Goal: Information Seeking & Learning: Learn about a topic

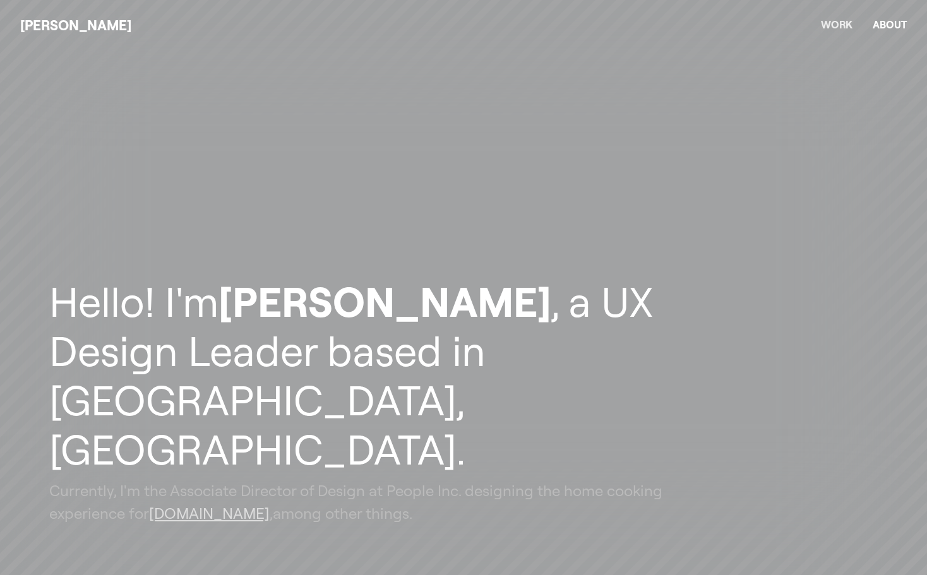
click at [852, 27] on div "[PERSON_NAME] Work About" at bounding box center [463, 25] width 886 height 20
click at [845, 25] on link "Work" at bounding box center [837, 24] width 32 height 13
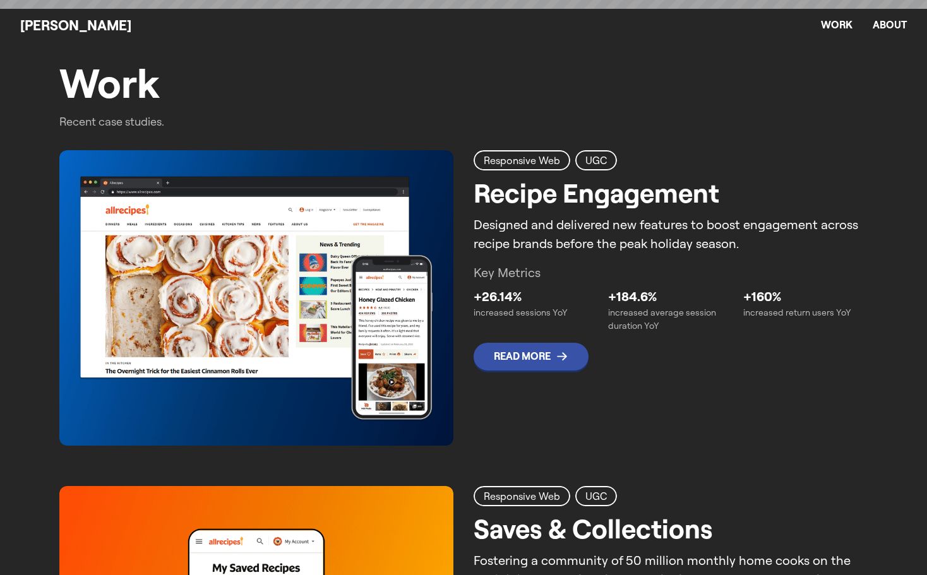
scroll to position [575, 0]
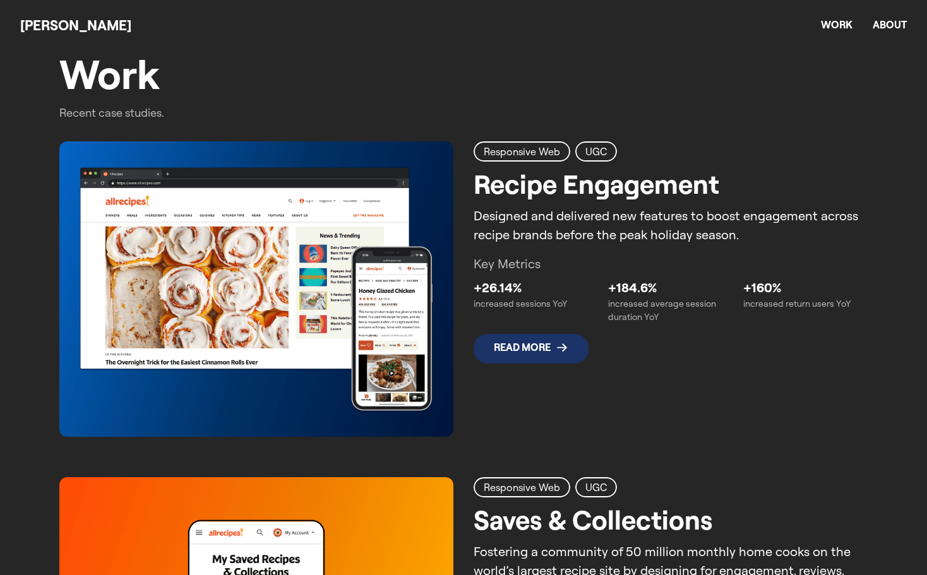
click at [506, 345] on p "Read More" at bounding box center [522, 348] width 57 height 12
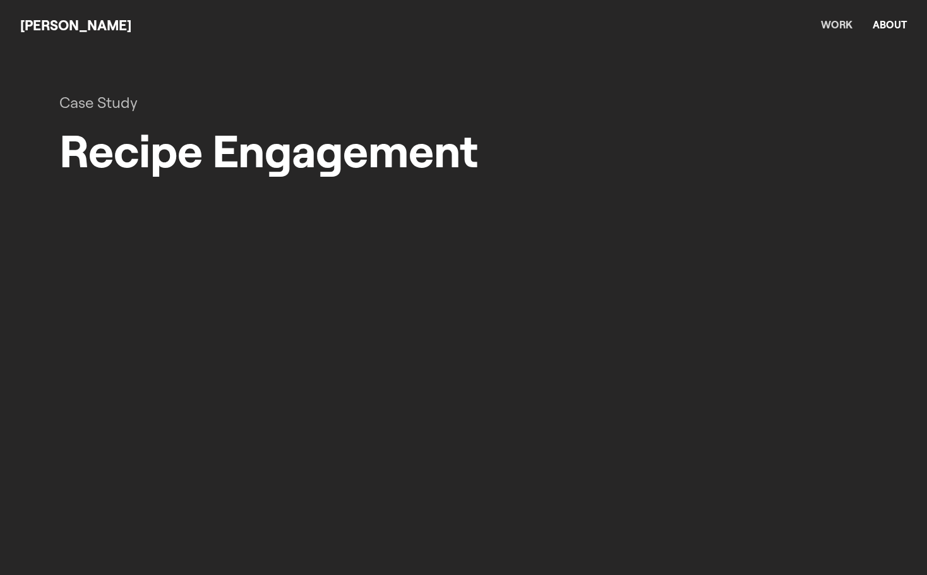
click at [838, 27] on link "Work" at bounding box center [837, 24] width 32 height 13
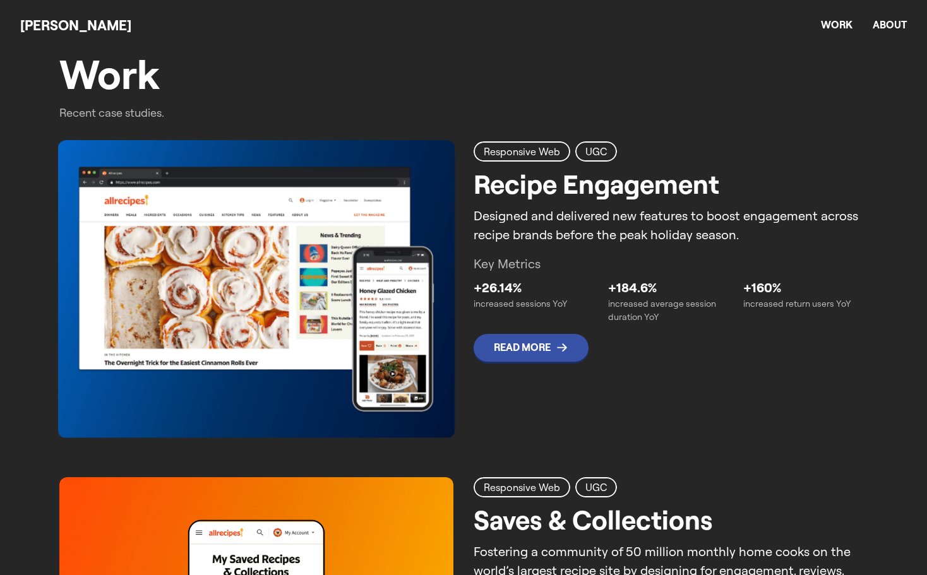
click at [391, 307] on img at bounding box center [256, 288] width 397 height 297
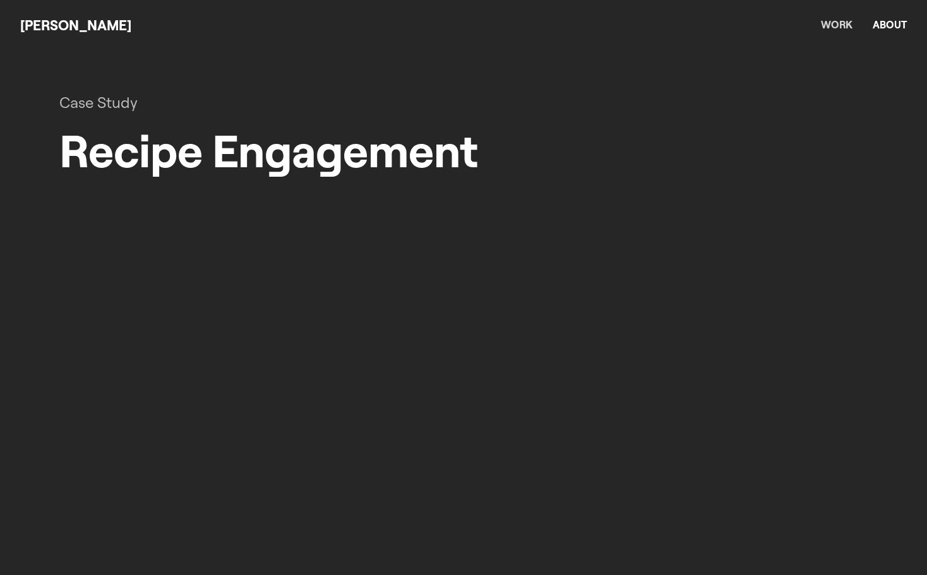
click at [850, 25] on link "Work" at bounding box center [837, 24] width 32 height 13
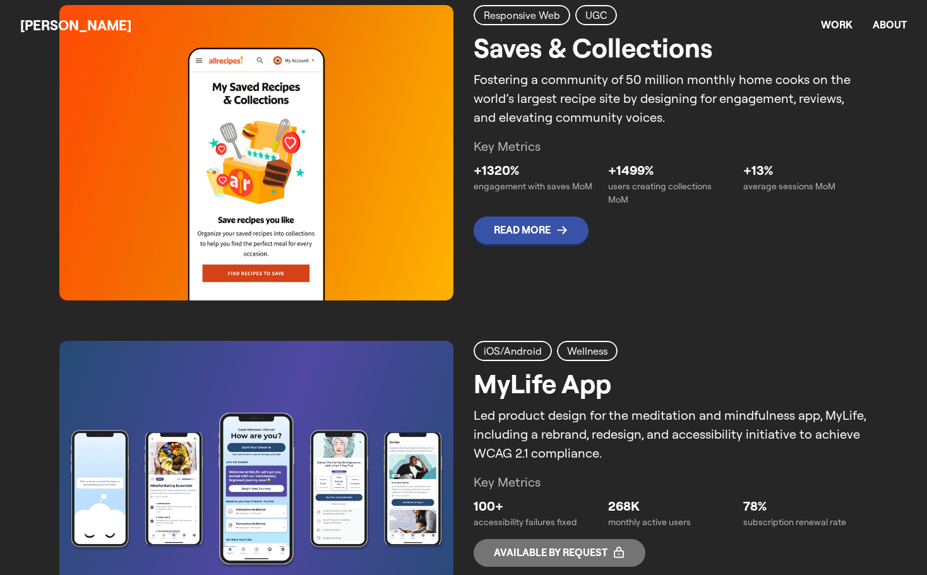
scroll to position [1080, 0]
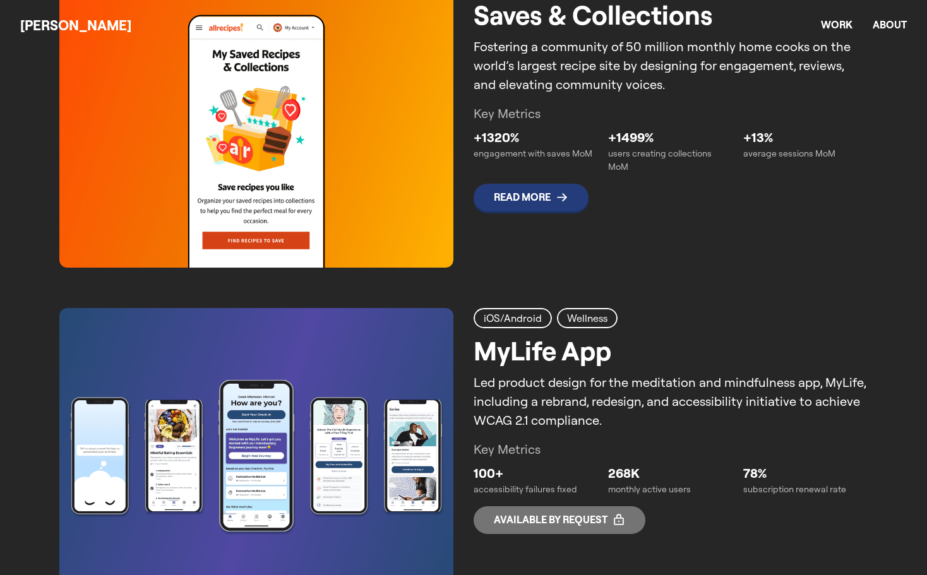
click at [533, 187] on span "Read More" at bounding box center [530, 198] width 115 height 28
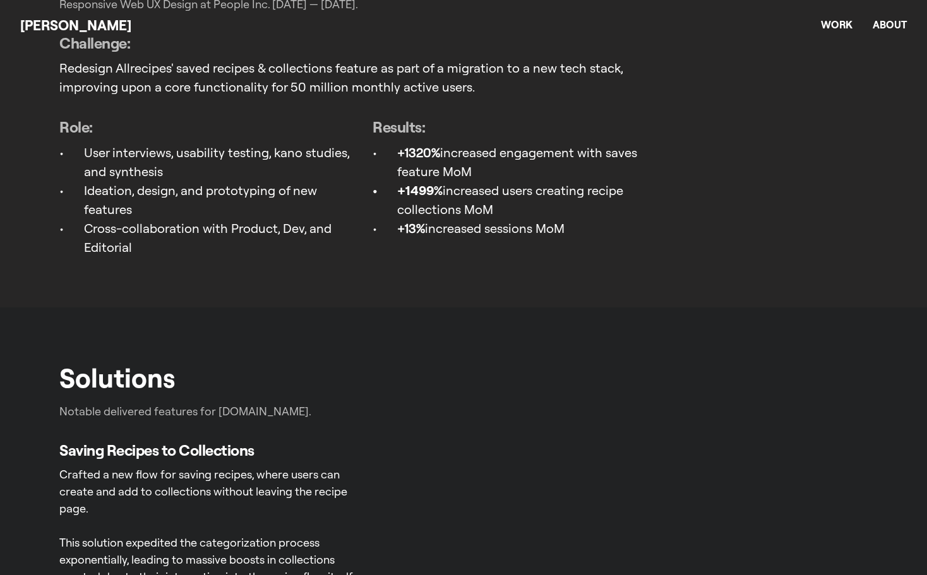
scroll to position [1263, 0]
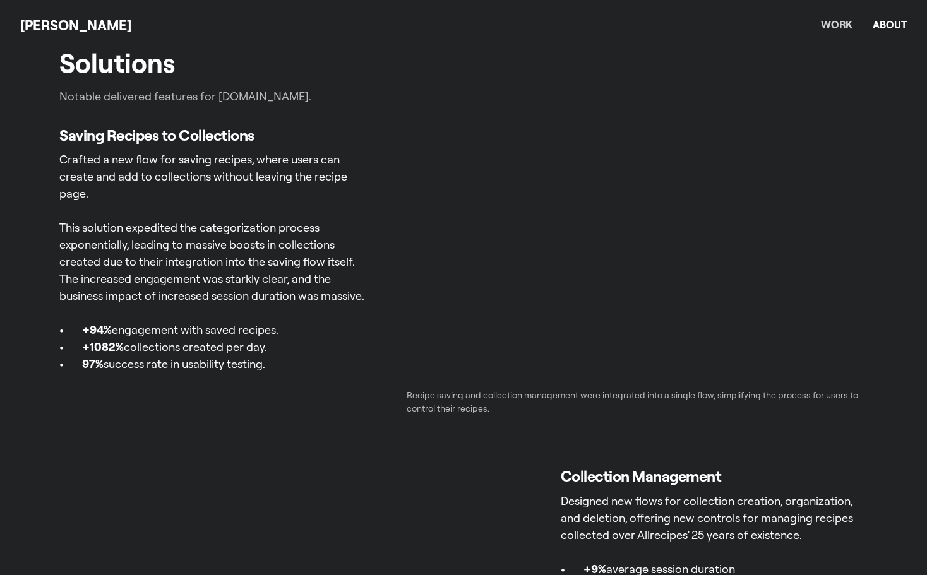
click at [842, 27] on link "Work" at bounding box center [837, 24] width 32 height 13
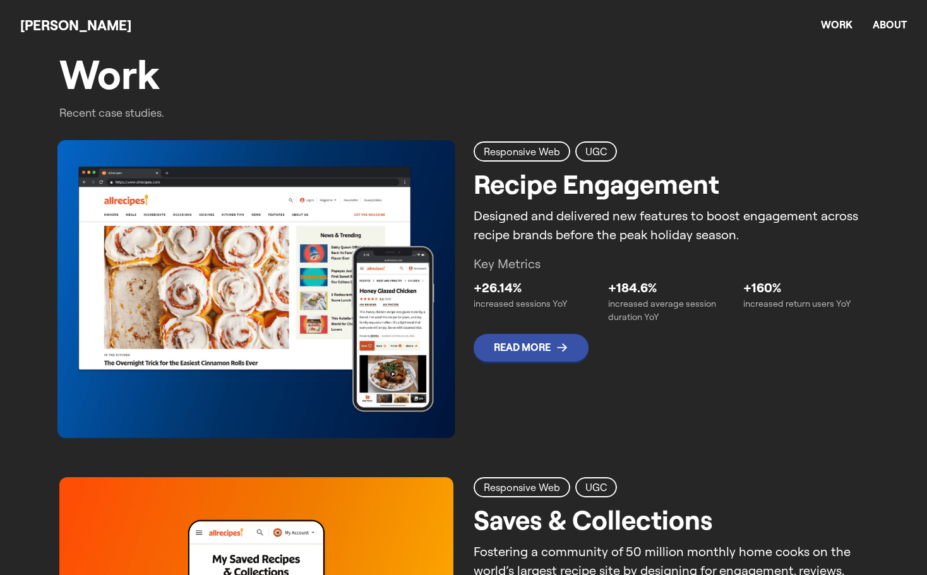
click at [423, 253] on img at bounding box center [256, 289] width 398 height 298
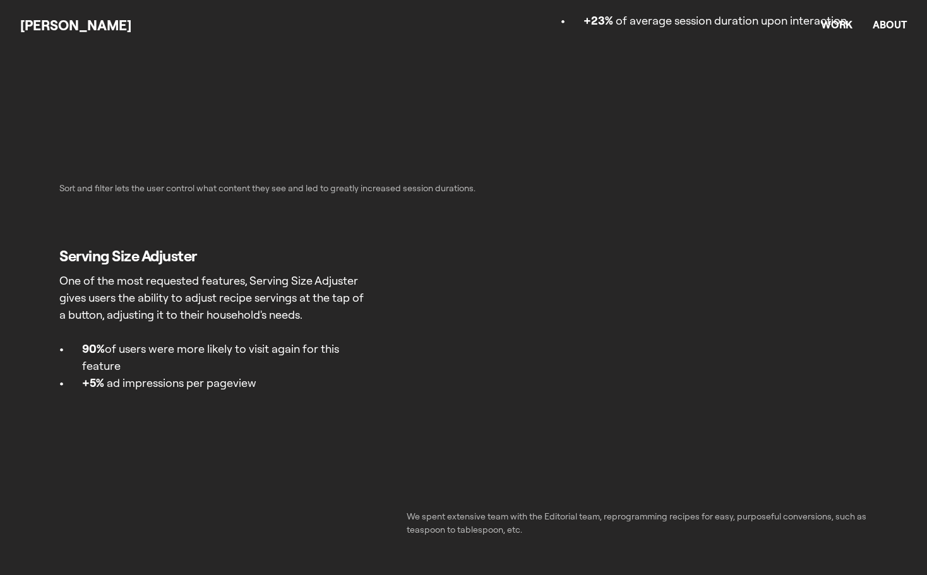
scroll to position [3030, 0]
